Goal: Task Accomplishment & Management: Complete application form

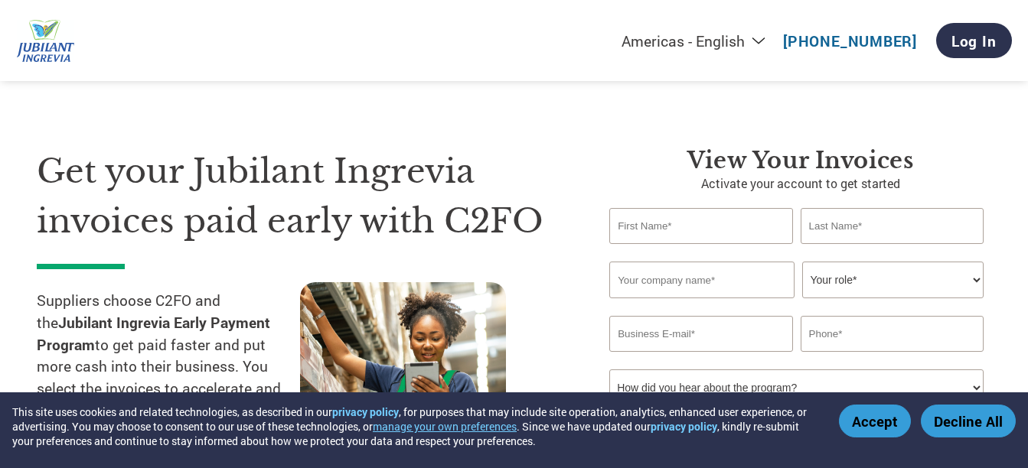
click at [880, 425] on button "Accept" at bounding box center [875, 421] width 72 height 33
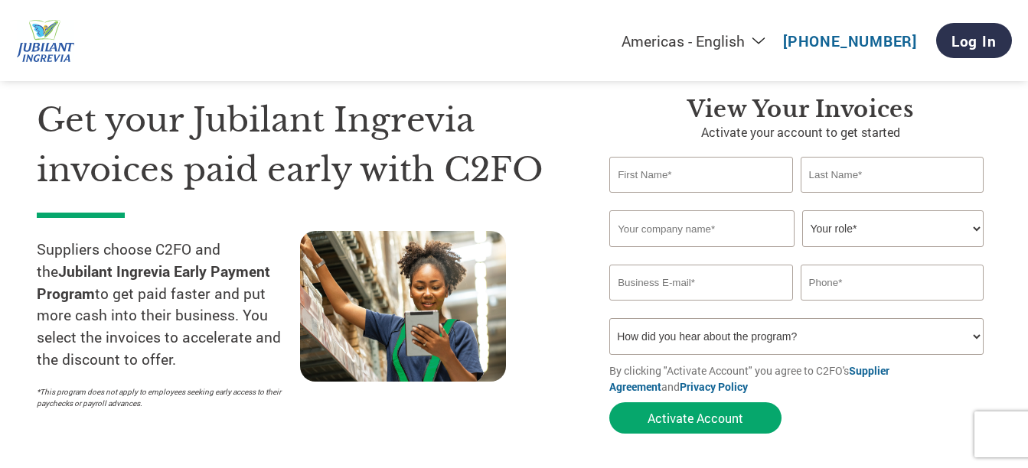
scroll to position [77, 0]
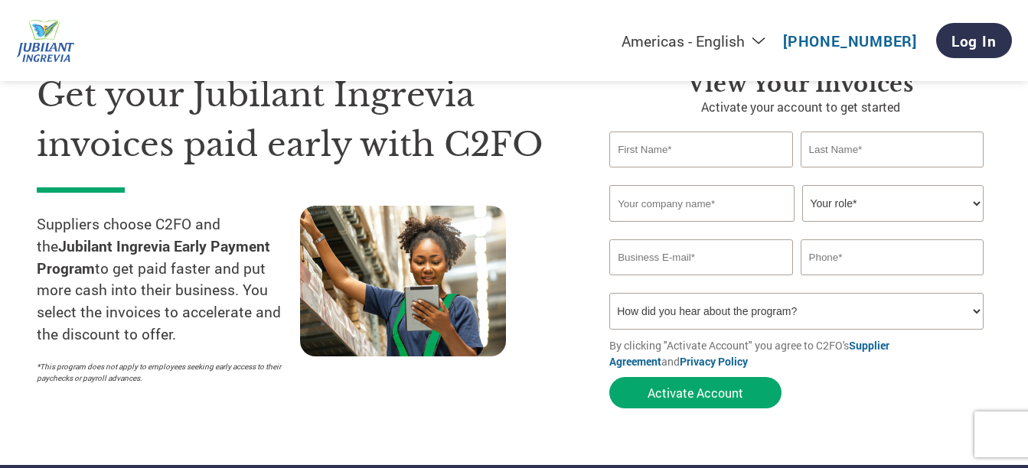
click at [674, 158] on input "text" at bounding box center [700, 150] width 183 height 36
click at [693, 151] on input "text" at bounding box center [700, 150] width 183 height 36
type input "[PERSON_NAME]"
type input "Crescent Organics Pvt Ltd"
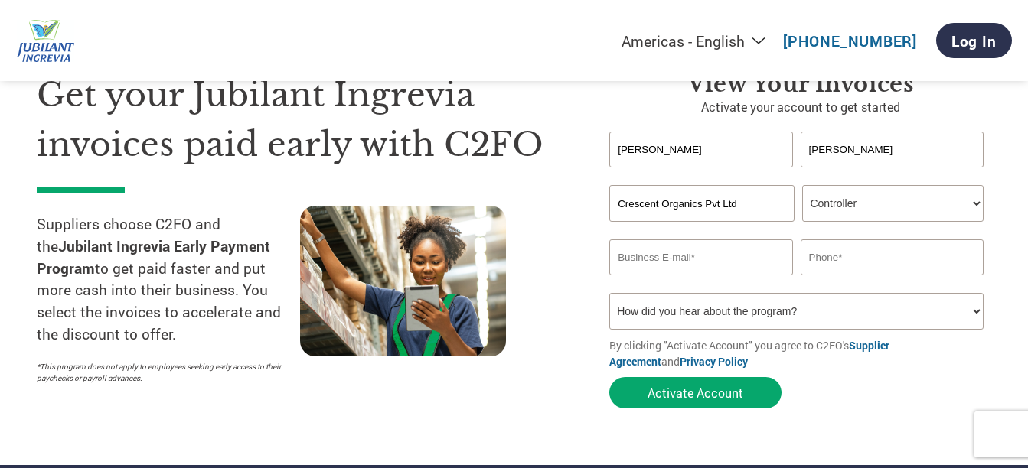
select select "CFO"
type input "[EMAIL_ADDRESS][DOMAIN_NAME]"
type input "9833459787"
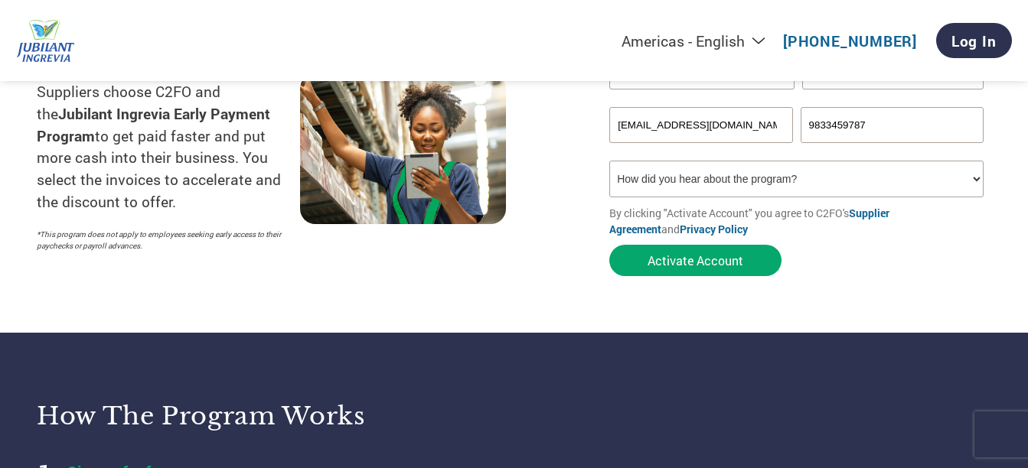
scroll to position [230, 0]
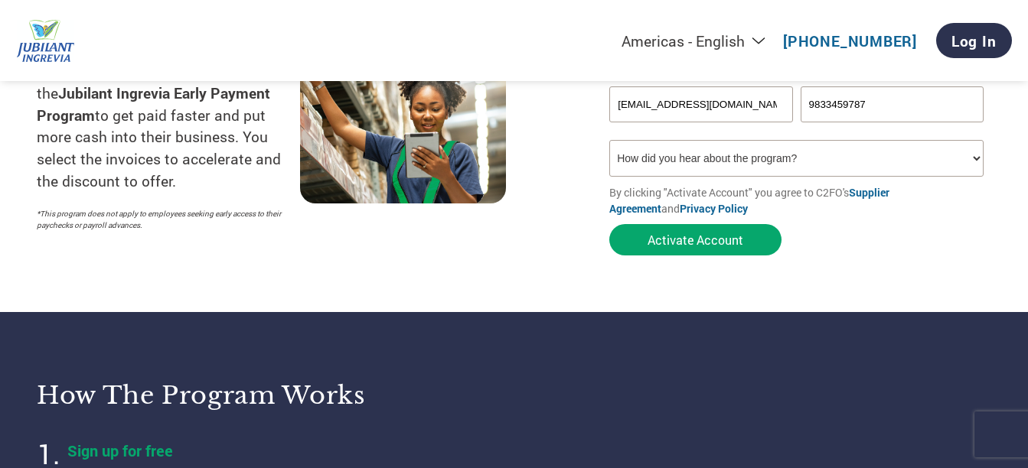
click at [970, 158] on select "How did you hear about the program? Received a letter Email Social Media Online…" at bounding box center [796, 158] width 374 height 37
select select "Email"
click at [609, 140] on select "How did you hear about the program? Received a letter Email Social Media Online…" at bounding box center [796, 158] width 374 height 37
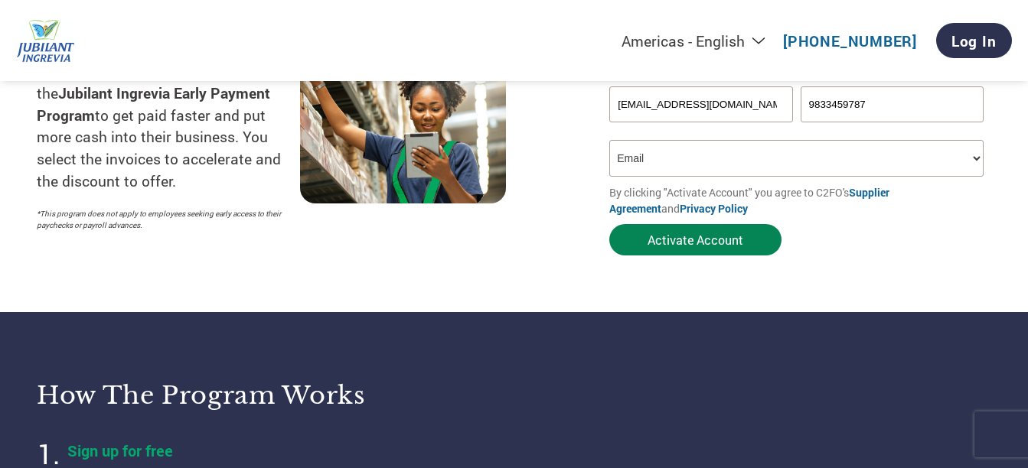
click at [722, 248] on button "Activate Account" at bounding box center [695, 239] width 172 height 31
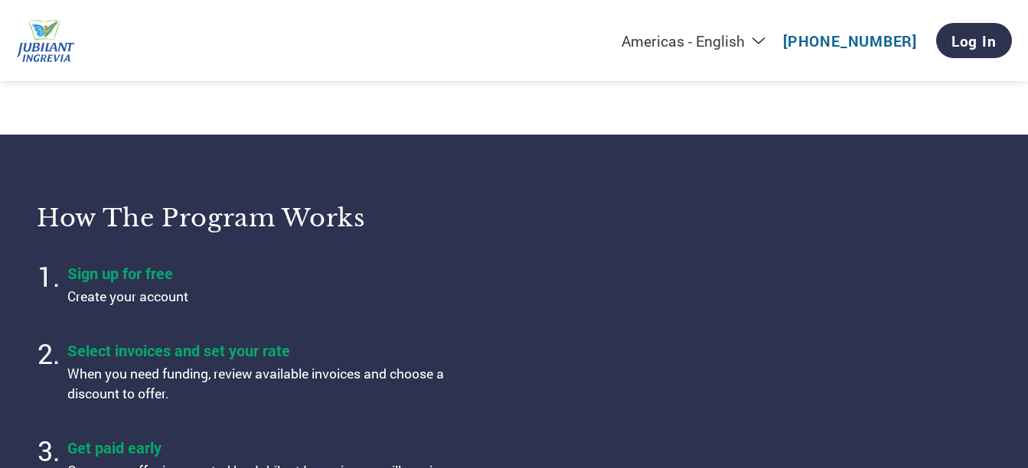
scroll to position [589, 0]
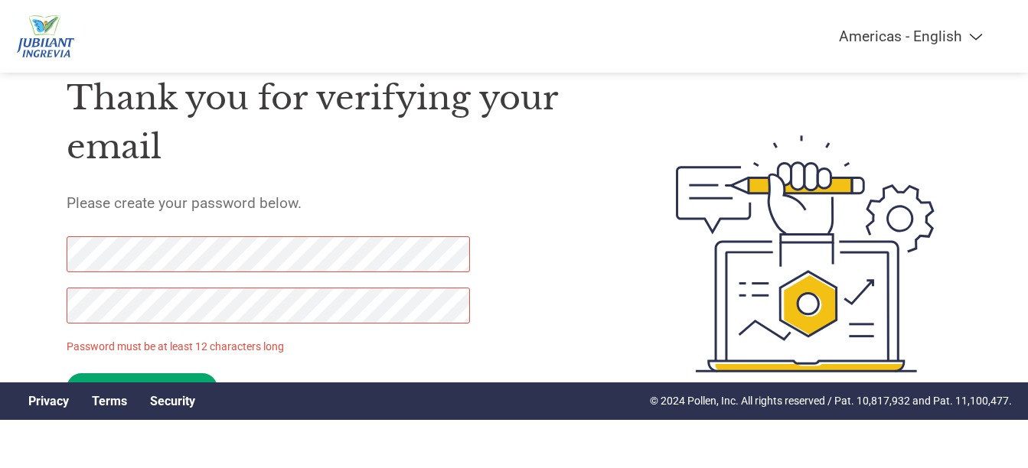
scroll to position [75, 0]
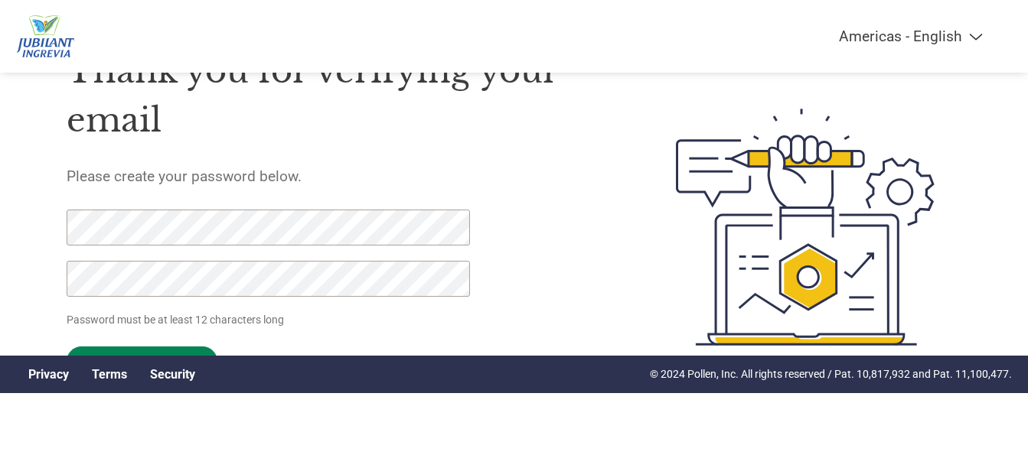
click at [180, 350] on input "Set Password" at bounding box center [142, 362] width 151 height 30
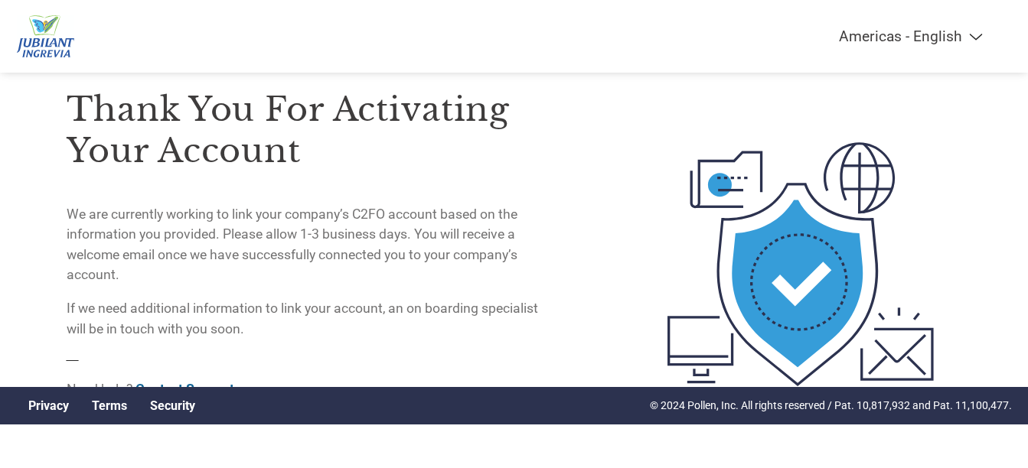
scroll to position [0, 0]
